Goal: Information Seeking & Learning: Learn about a topic

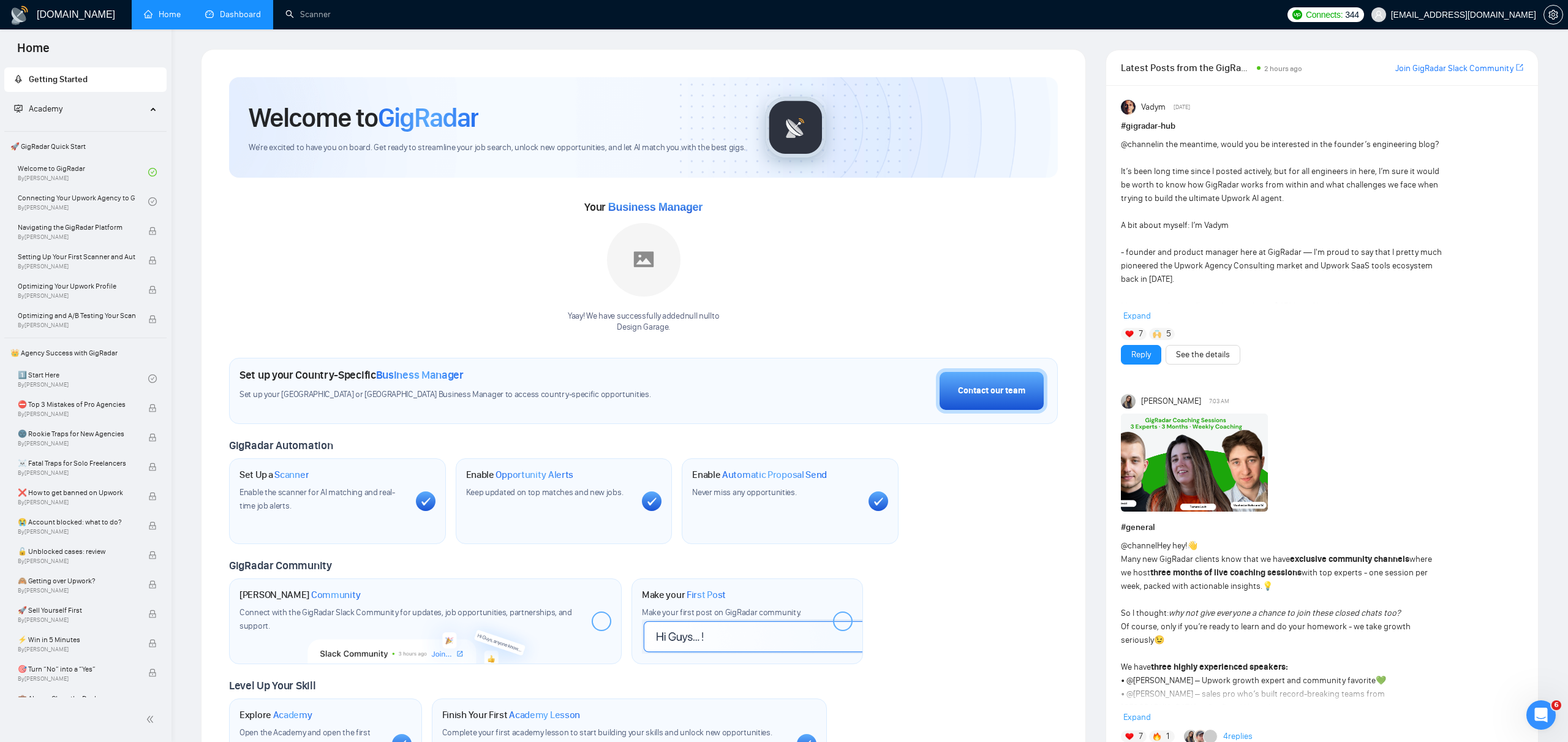
click at [233, 11] on link "Dashboard" at bounding box center [233, 14] width 56 height 11
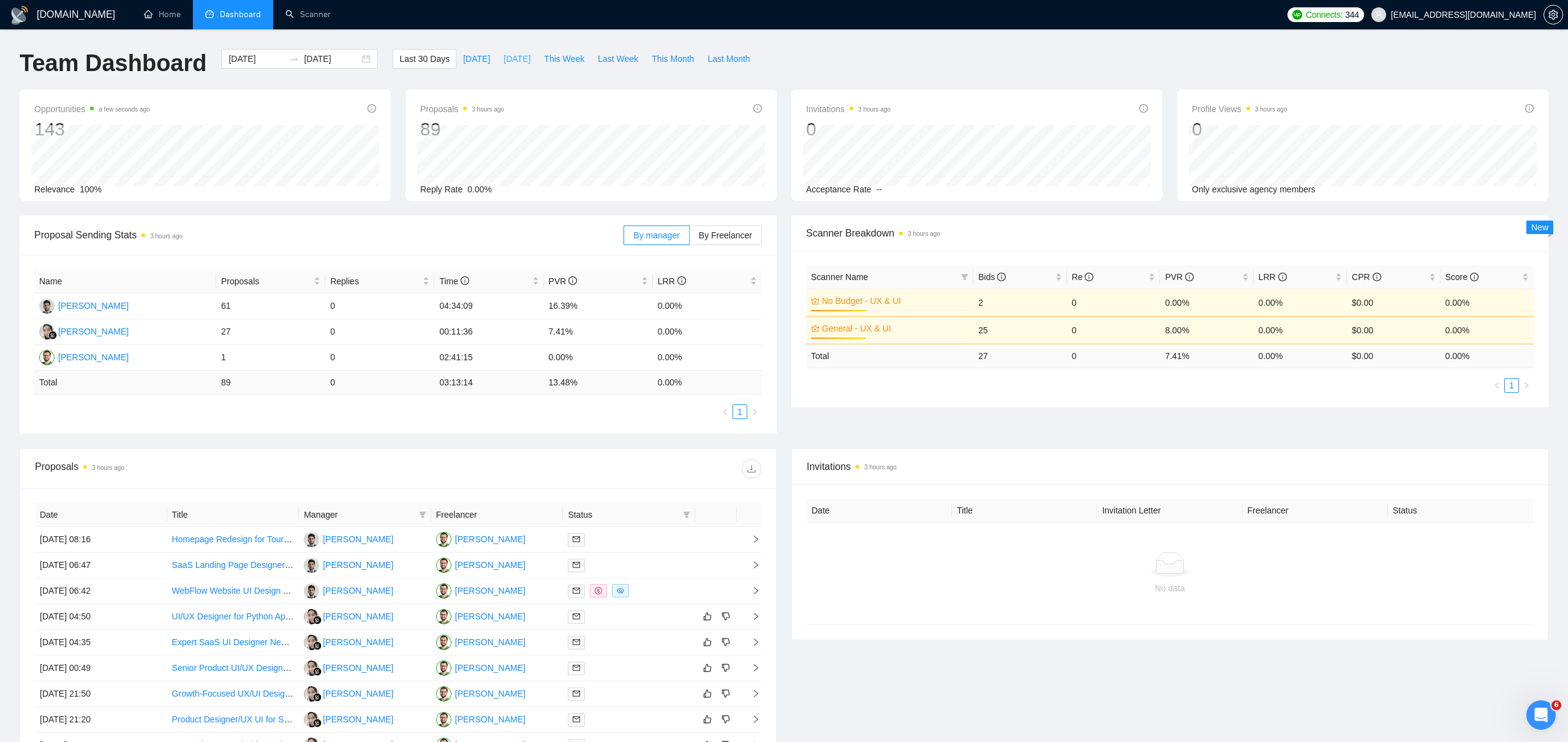
click at [519, 61] on span "[DATE]" at bounding box center [517, 59] width 27 height 14
type input "[DATE]"
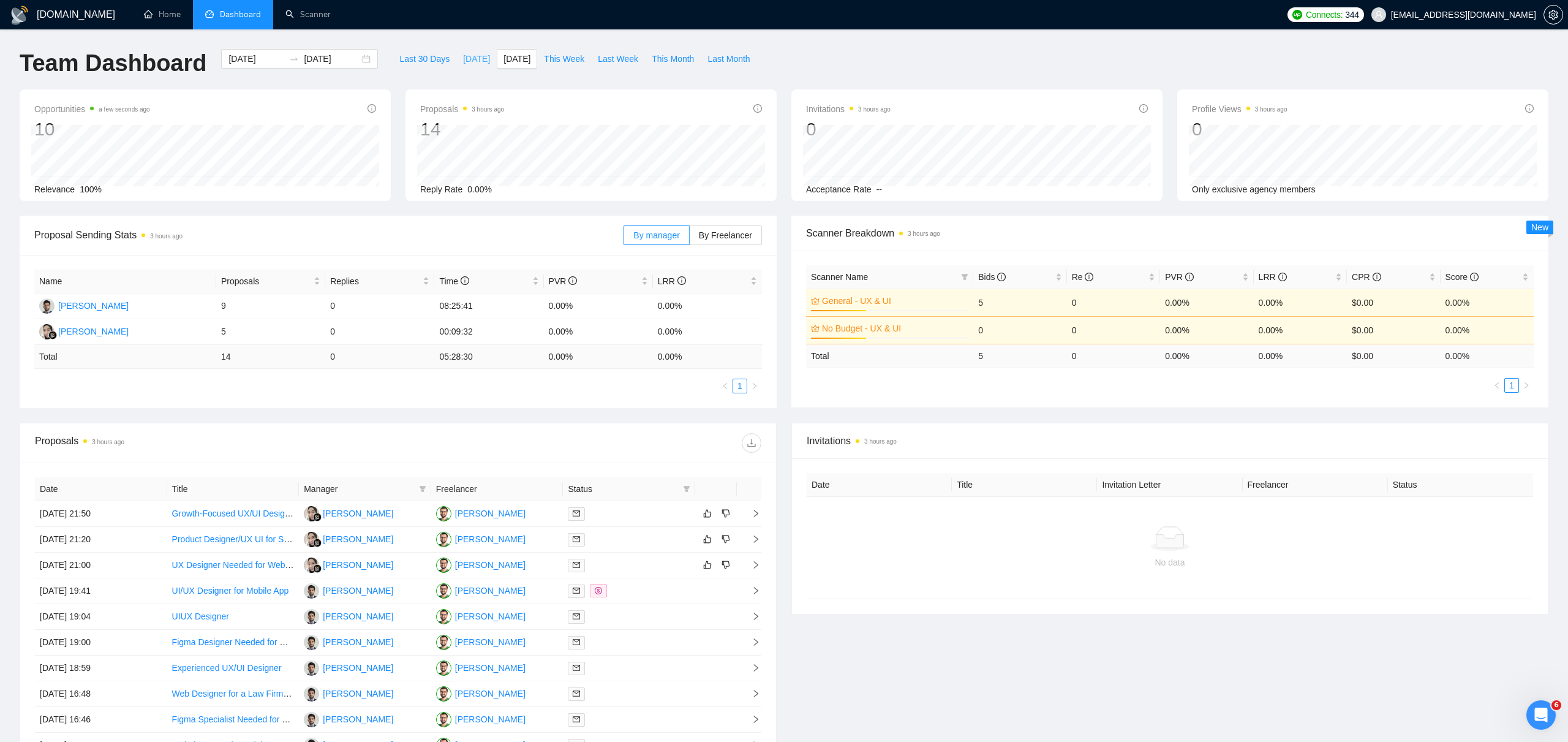
click at [470, 61] on span "[DATE]" at bounding box center [476, 59] width 27 height 14
type input "[DATE]"
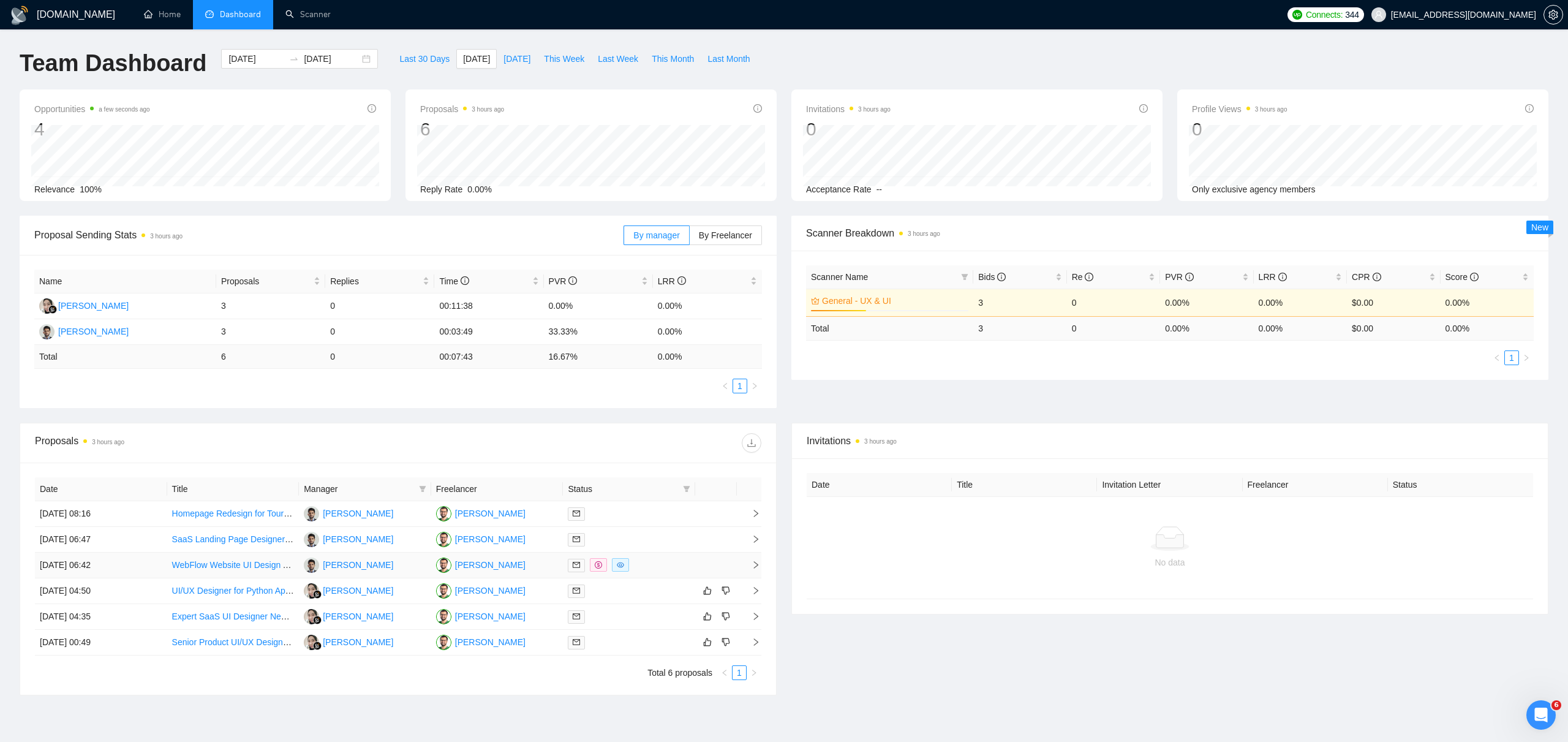
click at [255, 567] on link "WebFlow Website UI Design Alignment with Branding" at bounding box center [273, 565] width 203 height 10
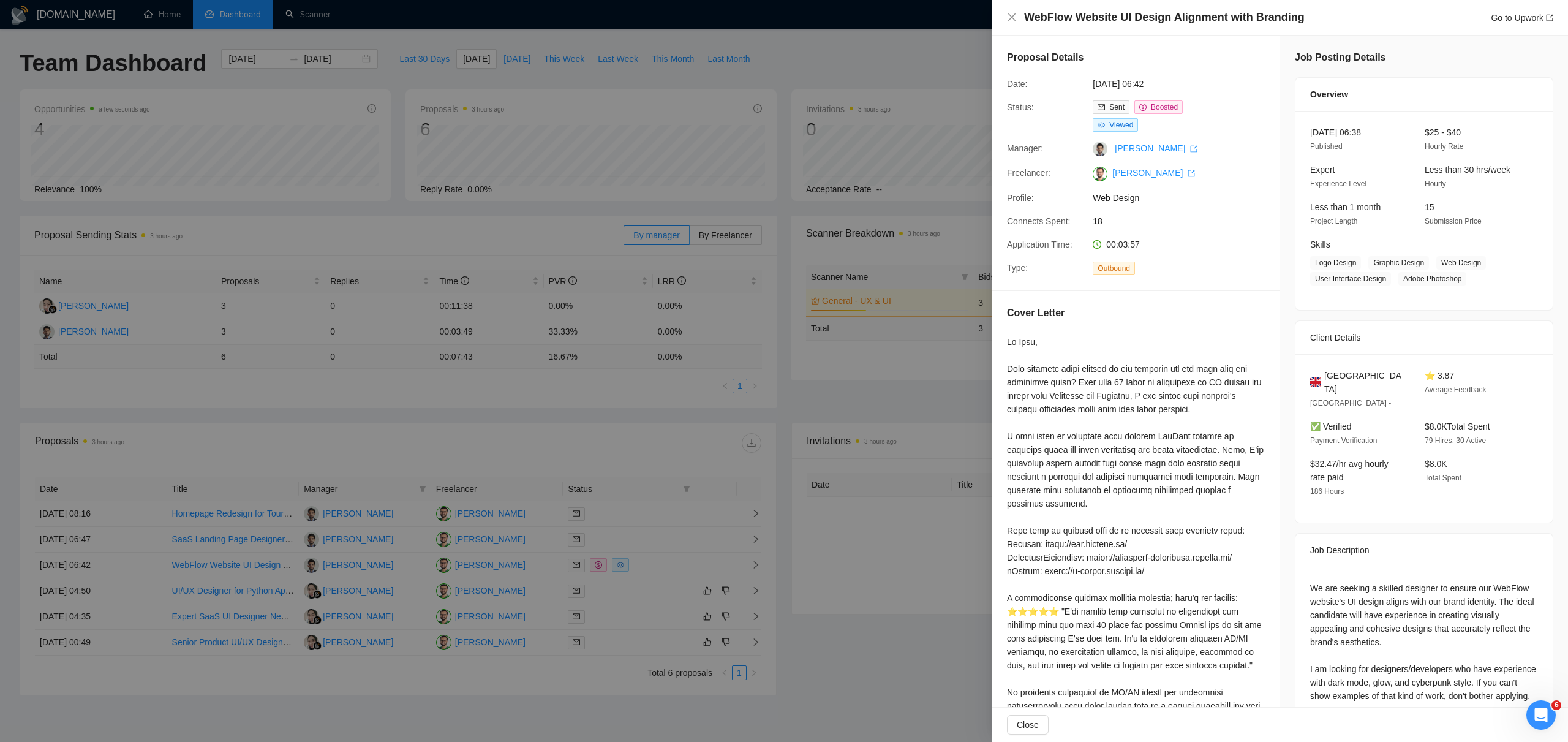
click at [1157, 463] on div at bounding box center [1136, 584] width 258 height 499
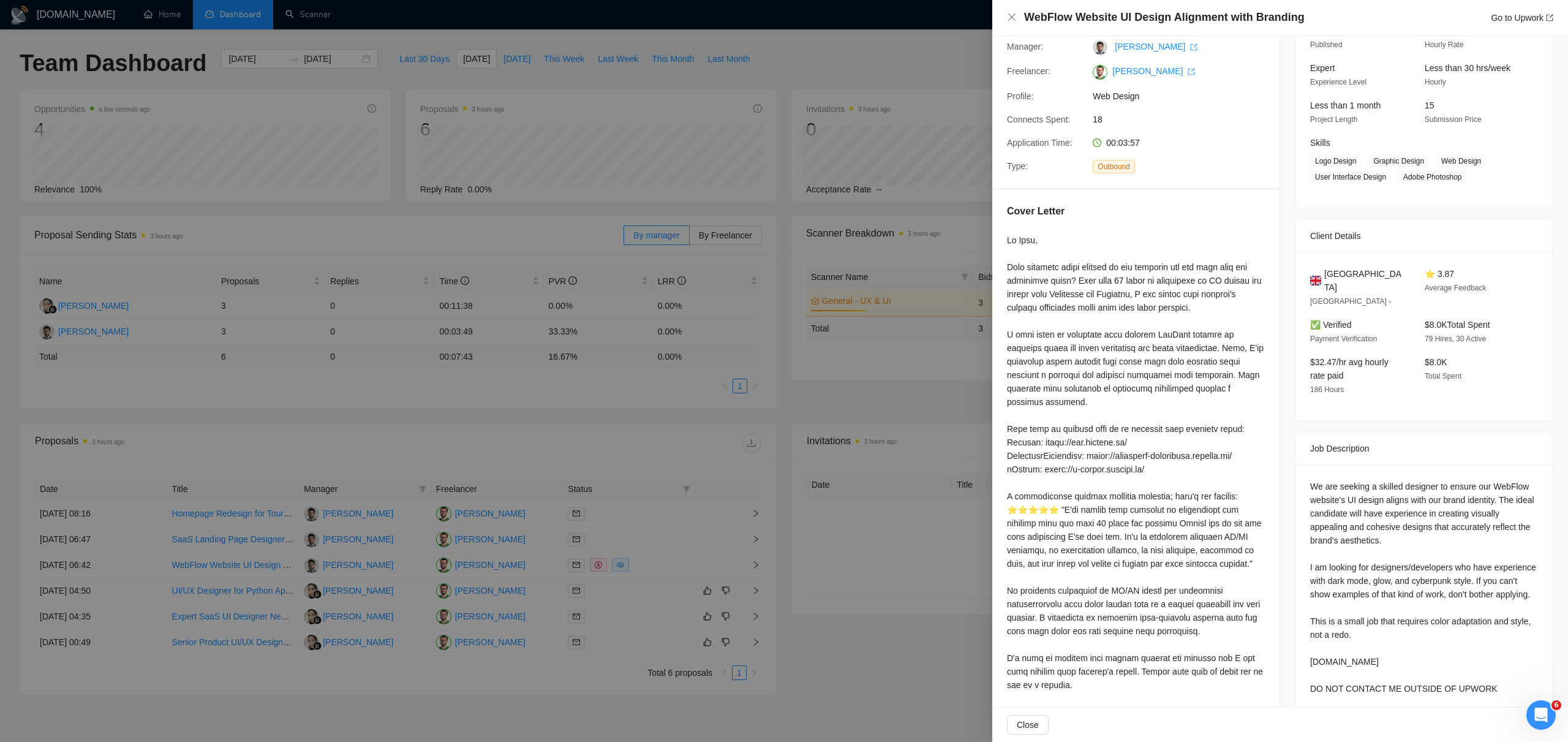
scroll to position [160, 0]
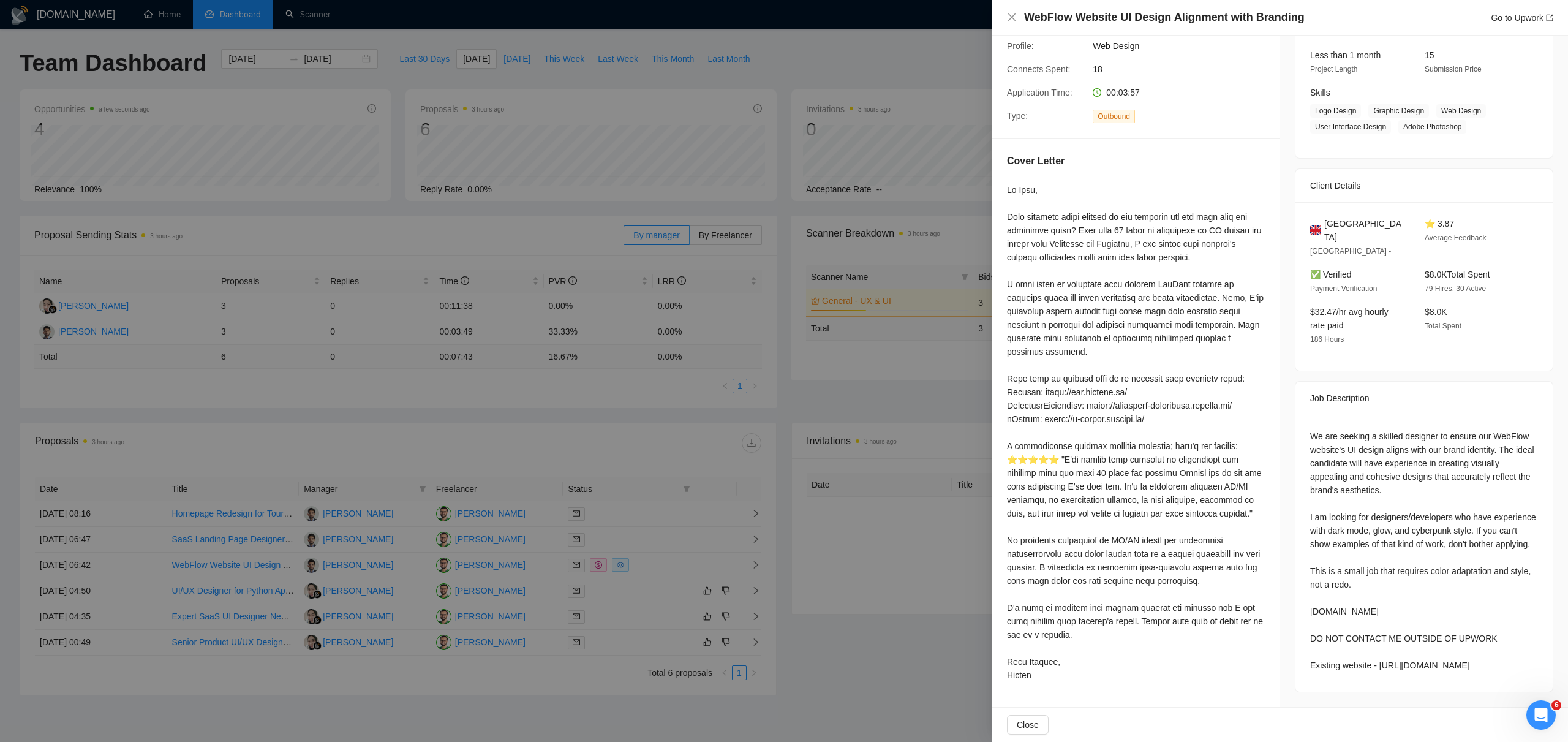
click at [1422, 617] on div "We are seeking a skilled designer to ensure our WebFlow website's UI design ali…" at bounding box center [1424, 551] width 228 height 243
drag, startPoint x: 1311, startPoint y: 605, endPoint x: 1382, endPoint y: 609, distance: 71.1
click at [1382, 609] on div "We are seeking a skilled designer to ensure our WebFlow website's UI design ali…" at bounding box center [1424, 551] width 228 height 243
click at [1405, 467] on div "We are seeking a skilled designer to ensure our WebFlow website's UI design ali…" at bounding box center [1424, 551] width 228 height 243
drag, startPoint x: 1382, startPoint y: 657, endPoint x: 1520, endPoint y: 656, distance: 138.0
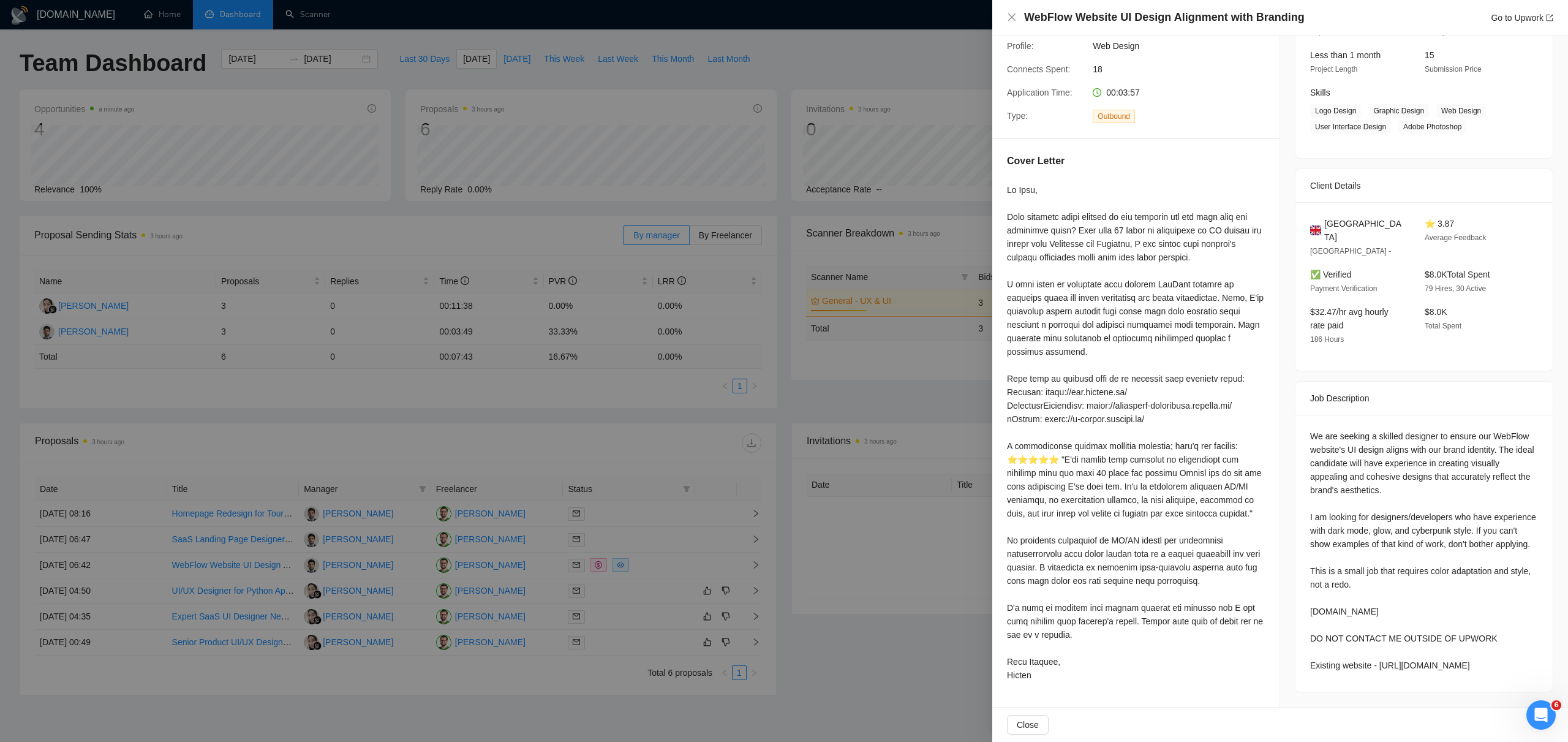
click at [1520, 656] on div "We are seeking a skilled designer to ensure our WebFlow website's UI design ali…" at bounding box center [1424, 551] width 228 height 243
click at [942, 438] on div at bounding box center [784, 371] width 1568 height 742
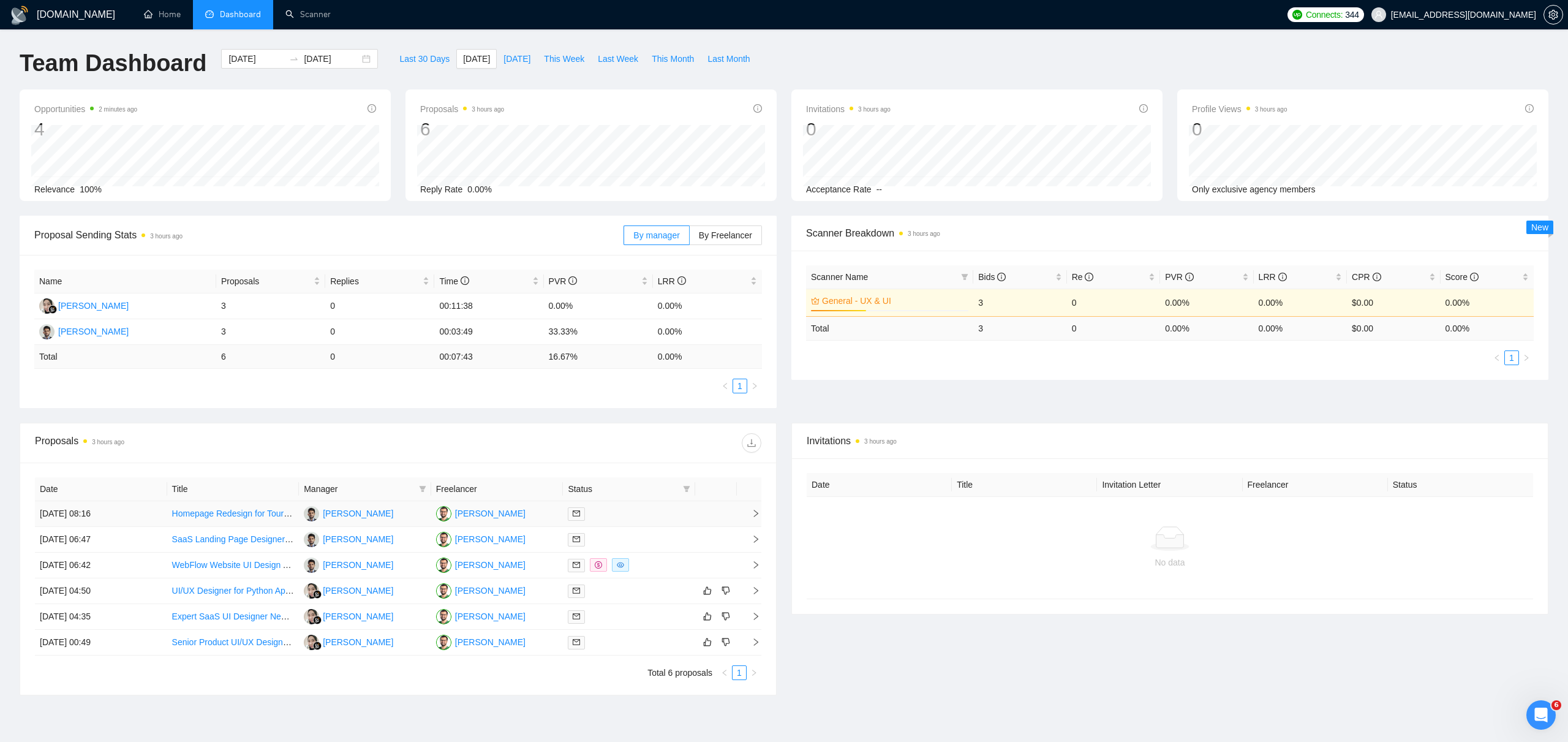
click at [756, 514] on icon "right" at bounding box center [756, 514] width 9 height 9
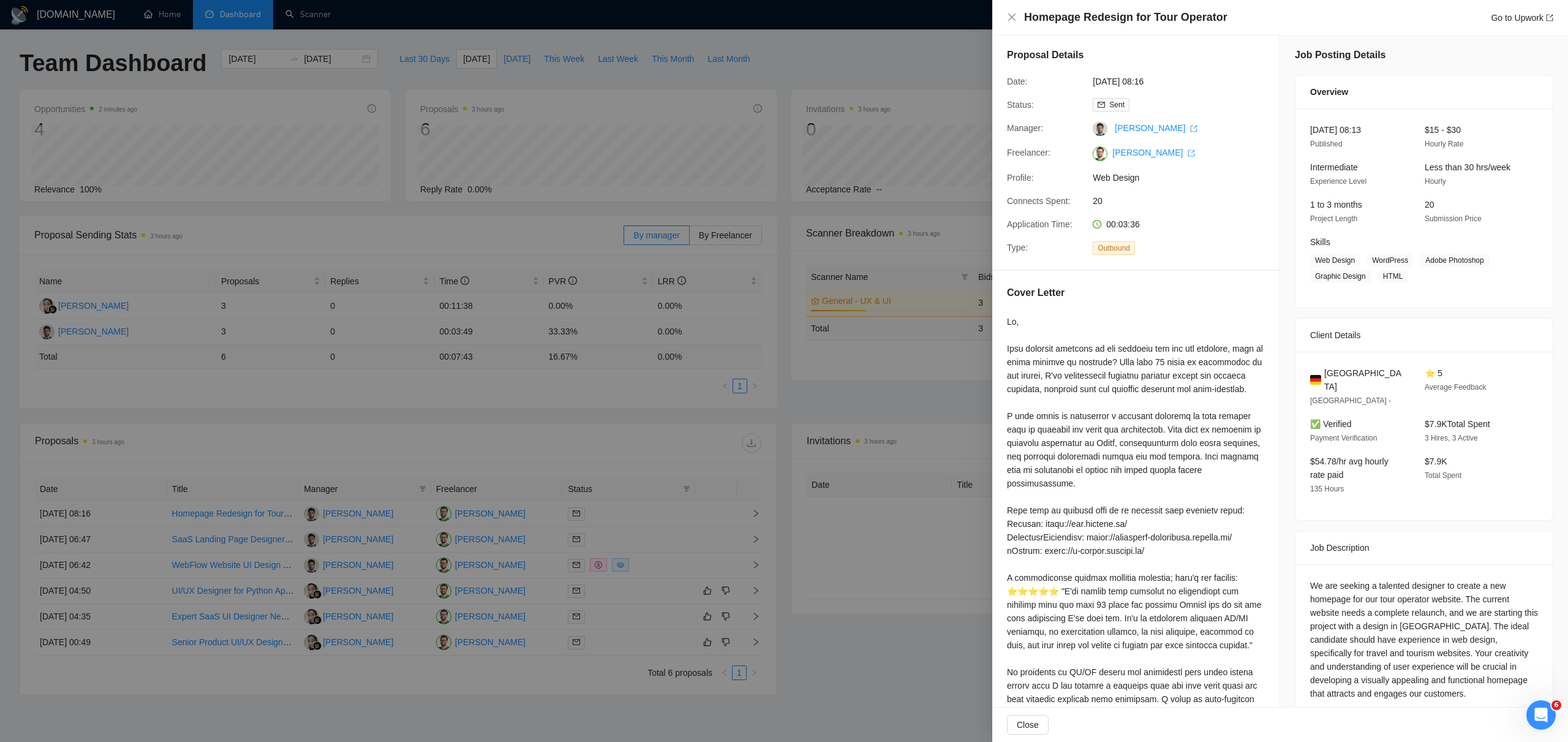
scroll to position [0, 0]
click at [711, 527] on div at bounding box center [784, 371] width 1568 height 742
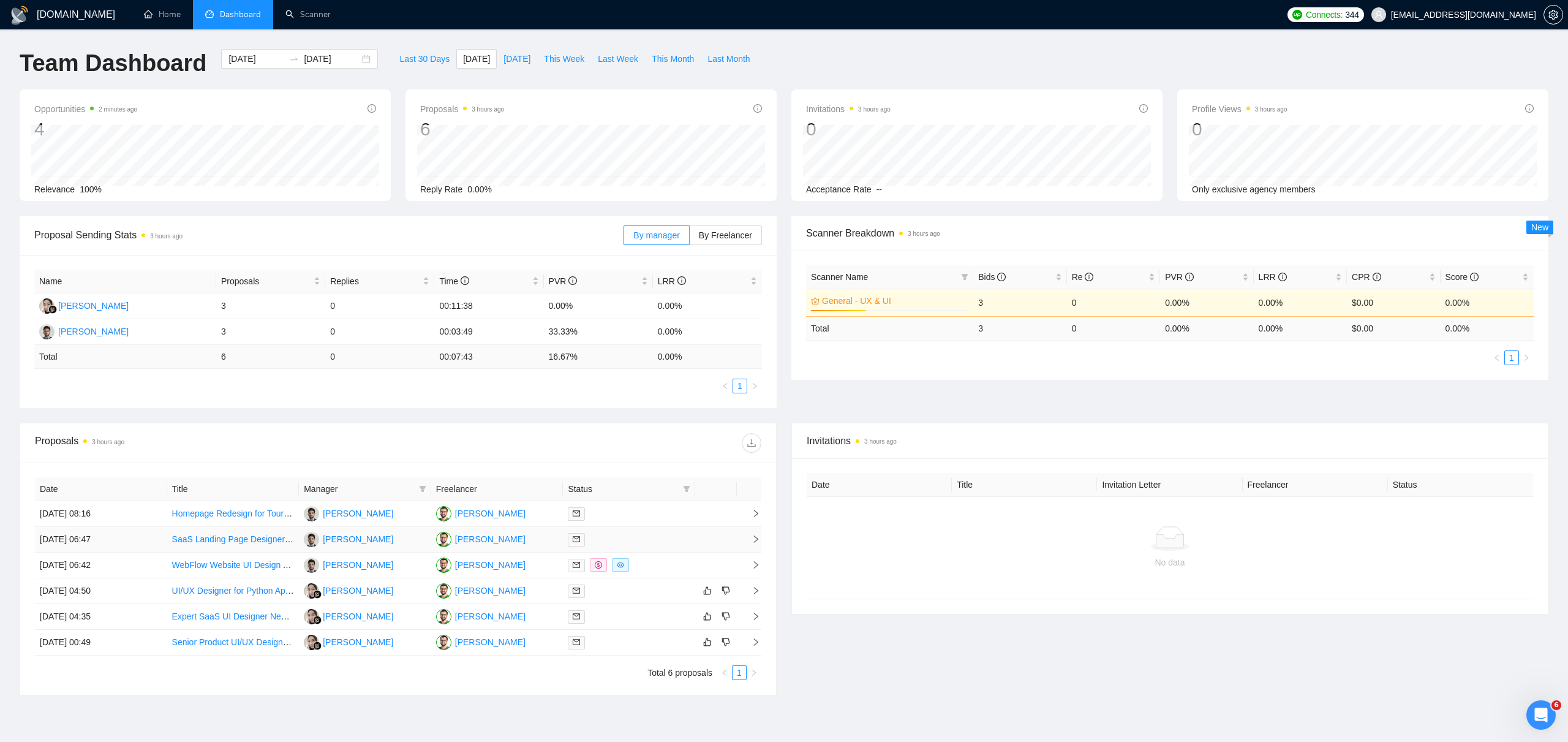
click at [754, 537] on icon "right" at bounding box center [756, 539] width 9 height 9
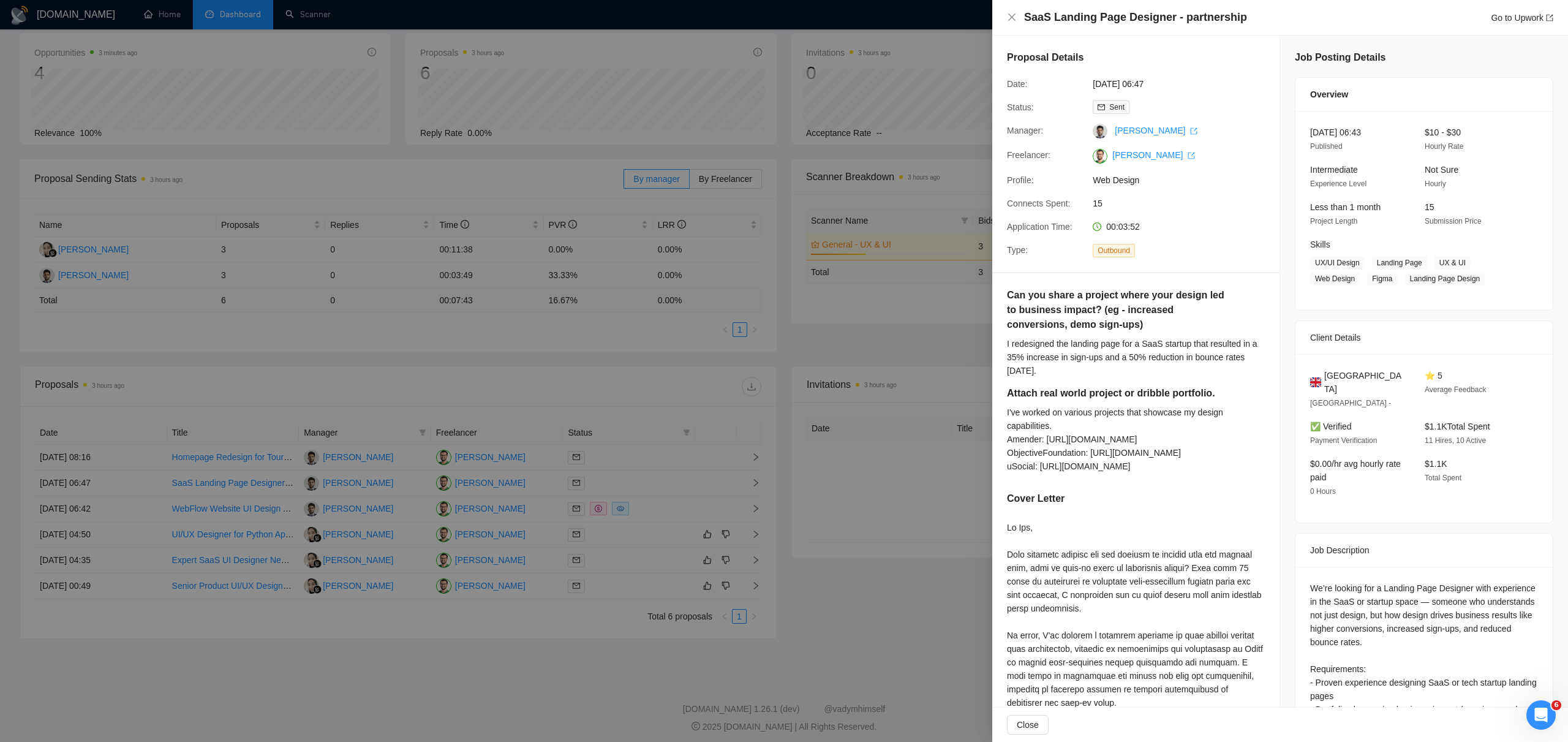
click at [857, 432] on div at bounding box center [784, 371] width 1568 height 742
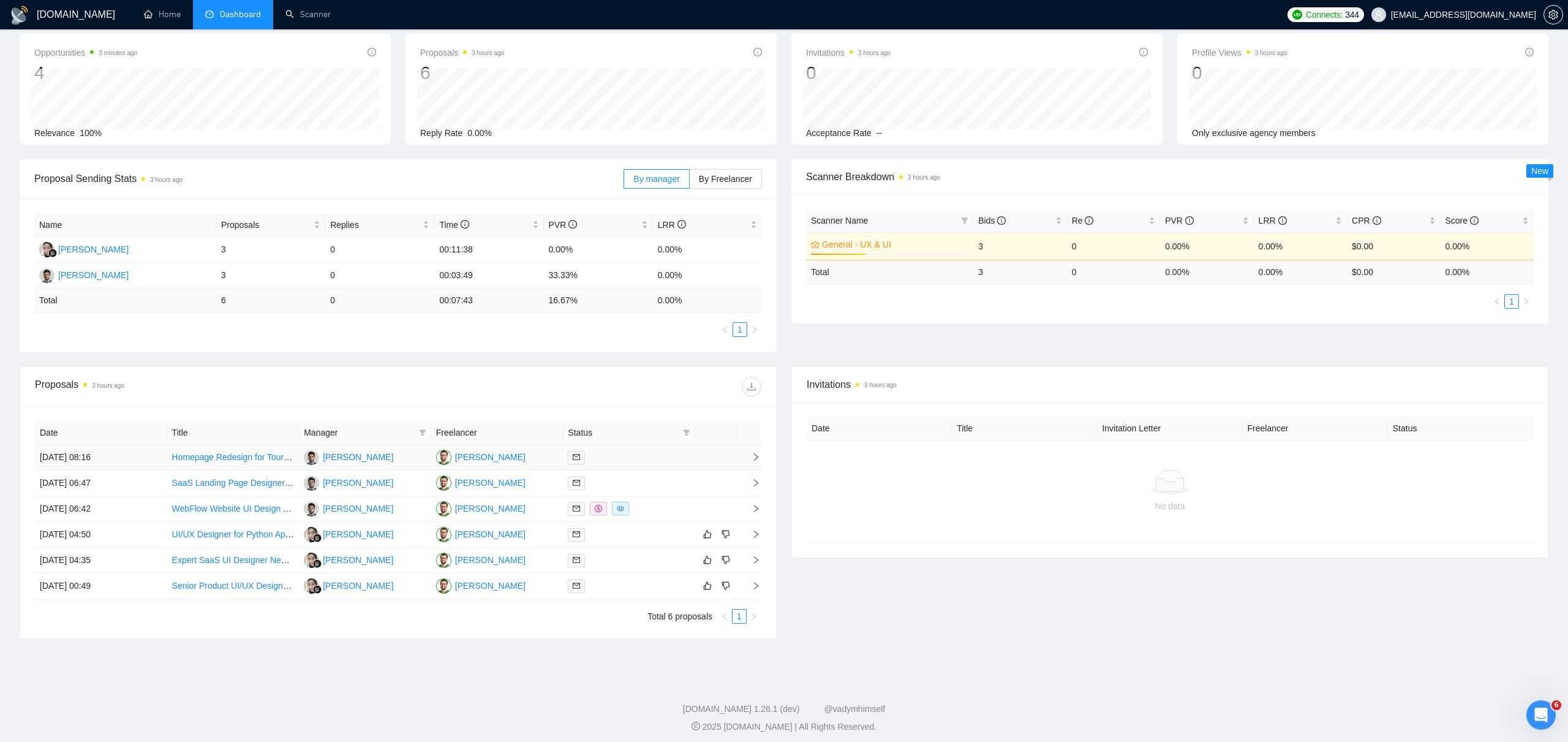
click at [755, 455] on icon "right" at bounding box center [756, 457] width 9 height 9
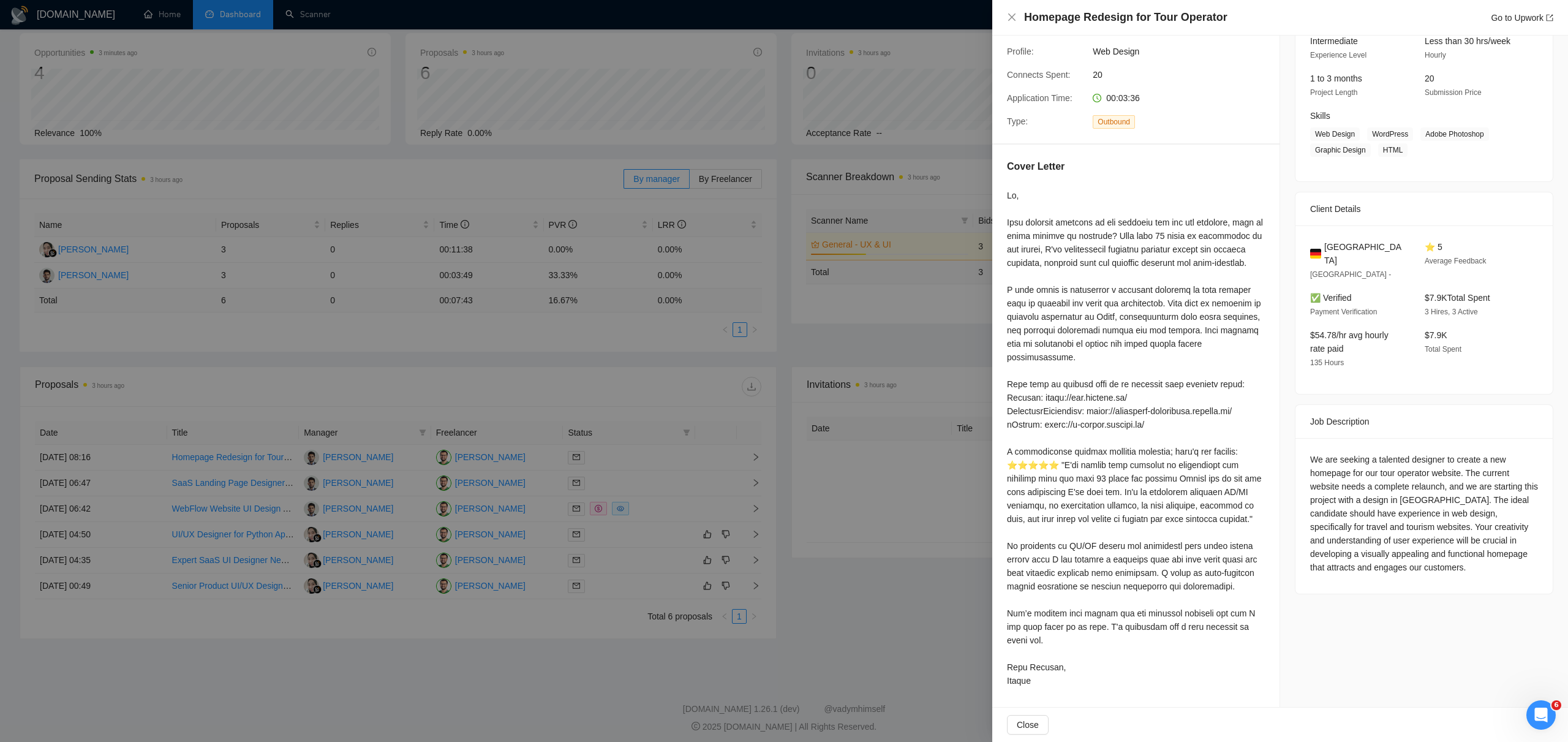
scroll to position [63, 0]
click at [809, 417] on div at bounding box center [784, 371] width 1568 height 742
